Goal: Information Seeking & Learning: Check status

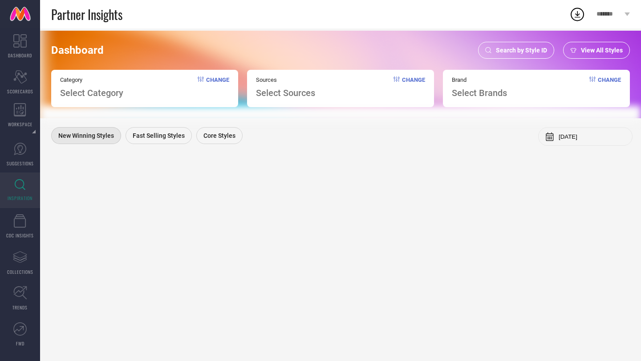
click at [533, 47] on span "Search by Style ID" at bounding box center [521, 50] width 51 height 7
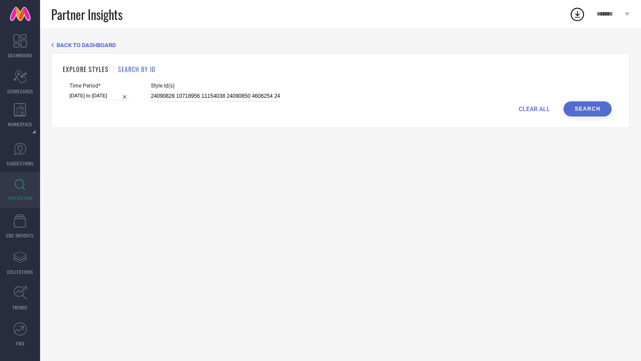
click at [250, 97] on input "24090828 10718956 11154038 24090850 4606254 24090800 24090806 11153994 24132814…" at bounding box center [215, 96] width 129 height 10
paste input "27064208 31768759 35160626 35160629 35160940 35160968 35160976 35161061 3516106…"
type input "27064208 31768759 35160626 35160629 35160940 35160968 35160976 35161061 3516106…"
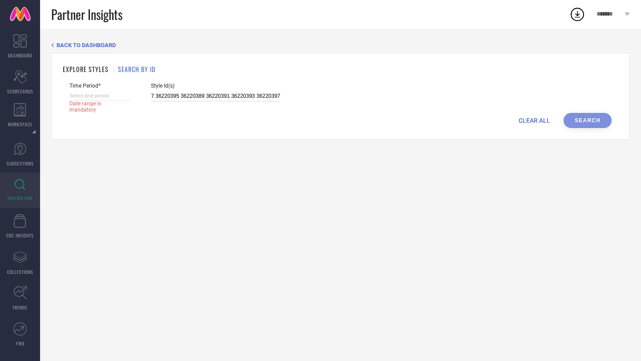
click at [104, 97] on input at bounding box center [99, 95] width 61 height 9
select select "8"
select select "2025"
select select "9"
select select "2025"
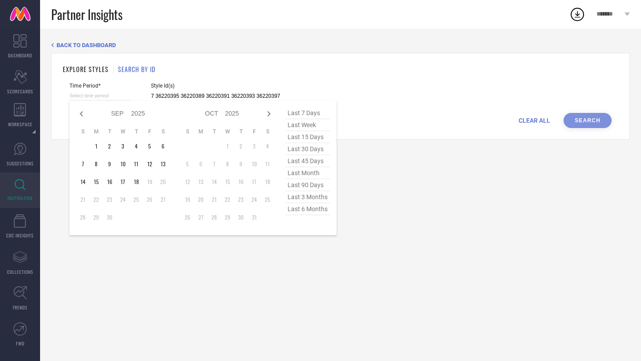
type input "27064208 31768759 35160626 35160629 35160940 35160968 35160976 35161061 3516106…"
click at [319, 113] on span "last 7 days" at bounding box center [307, 113] width 44 height 12
type input "[DATE] to [DATE]"
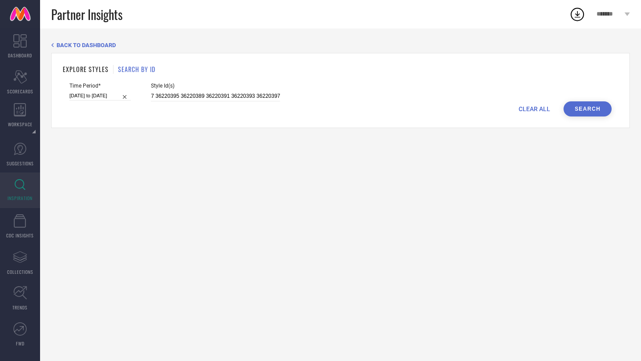
scroll to position [0, 0]
click at [595, 108] on button "Search" at bounding box center [587, 108] width 48 height 15
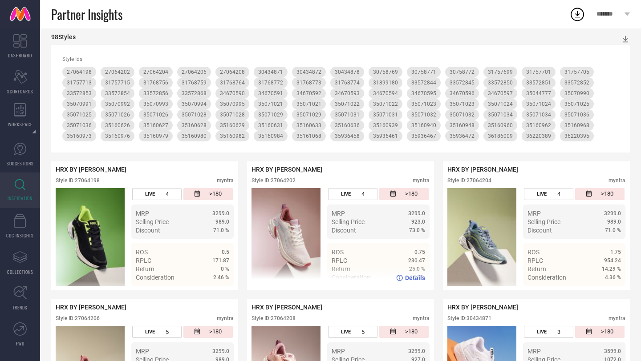
scroll to position [23, 0]
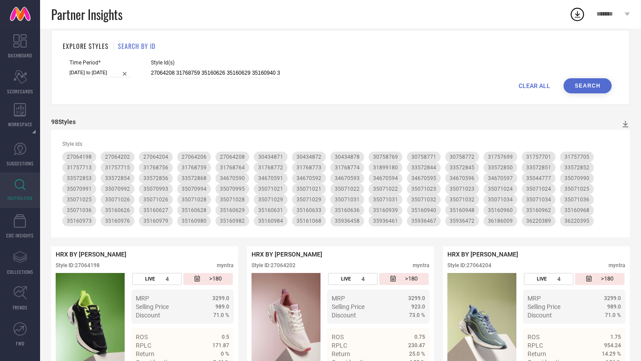
click at [94, 71] on input "[DATE] to [DATE]" at bounding box center [99, 72] width 61 height 9
select select "8"
select select "2025"
select select "9"
select select "2025"
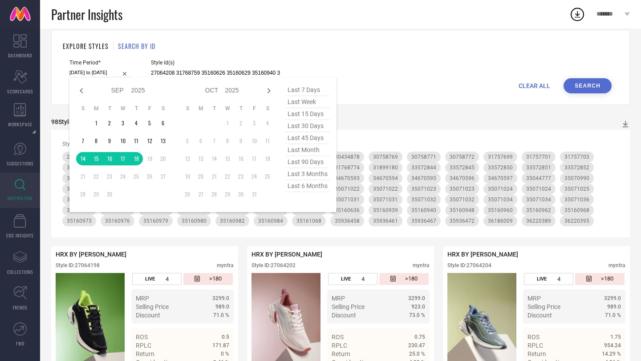
click at [328, 54] on div "EXPLORE STYLES SEARCH BY ID Time Period* [DATE] to [DATE] Jan Feb Mar Apr May J…" at bounding box center [340, 67] width 578 height 75
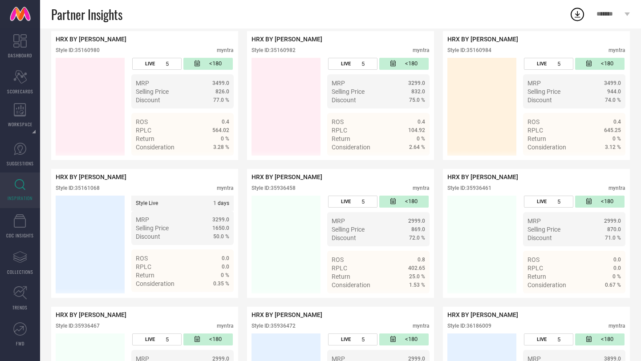
scroll to position [4472, 0]
